Goal: Transaction & Acquisition: Purchase product/service

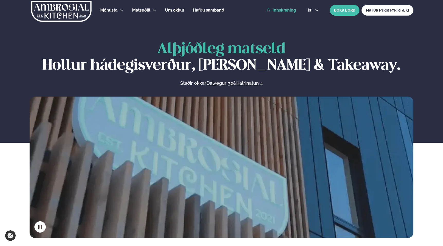
click at [289, 11] on link "Innskráning" at bounding box center [281, 10] width 30 height 5
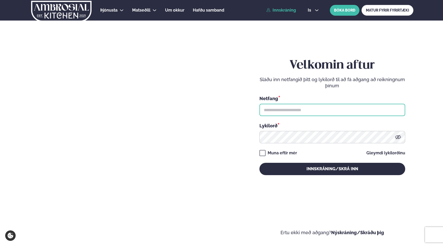
type input "**********"
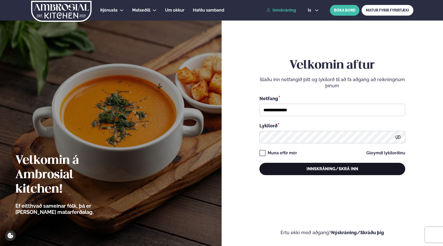
click at [300, 165] on button "Innskráning/Skrá inn" at bounding box center [332, 169] width 146 height 12
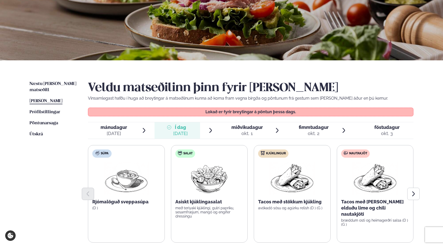
scroll to position [92, 0]
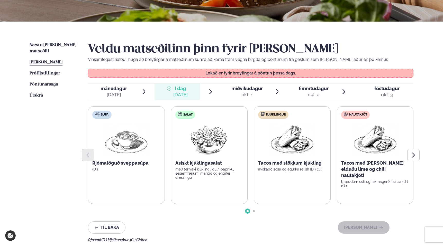
click at [255, 92] on div "okt. 1" at bounding box center [246, 95] width 31 height 6
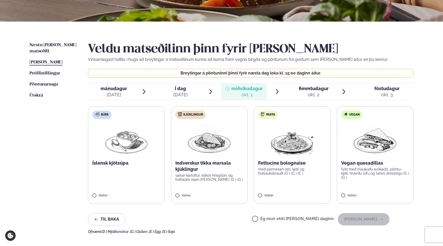
click at [188, 200] on label "Kjúklingur Indverskur tikka marsala kjúklingur sætar kartöflur, kókos hrísgrjón…" at bounding box center [209, 155] width 77 height 98
click at [177, 193] on label "Kjúklingur Indverskur tikka marsala kjúklingur sætar kartöflur, kókos hrísgrjón…" at bounding box center [209, 155] width 77 height 98
click at [375, 214] on button "[PERSON_NAME]" at bounding box center [364, 219] width 52 height 12
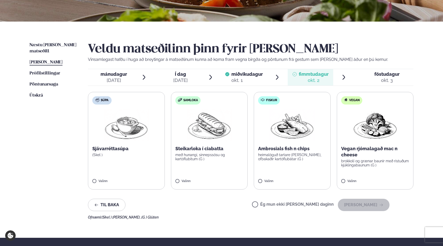
click at [390, 74] on span "föstudagur" at bounding box center [386, 73] width 25 height 5
